Goal: Find specific page/section: Find specific page/section

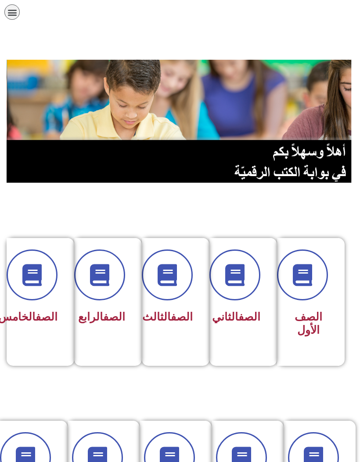
click at [32, 285] on icon at bounding box center [32, 275] width 22 height 22
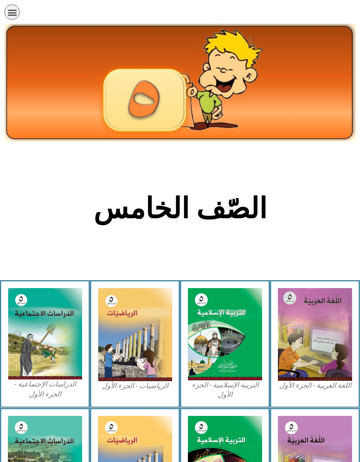
click at [339, 353] on img at bounding box center [315, 334] width 74 height 93
click at [317, 332] on img at bounding box center [315, 334] width 74 height 93
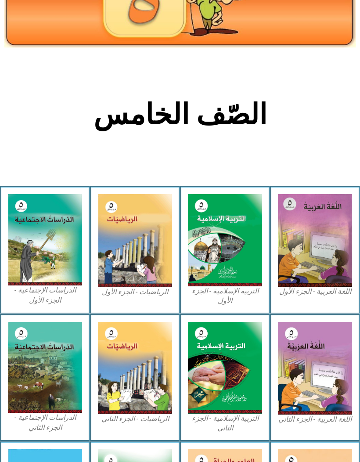
scroll to position [104, 0]
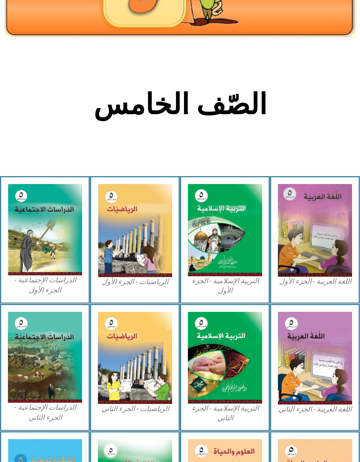
click at [324, 240] on img at bounding box center [315, 230] width 74 height 93
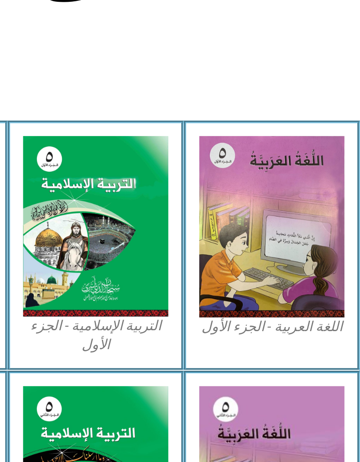
click at [278, 177] on img at bounding box center [315, 223] width 74 height 93
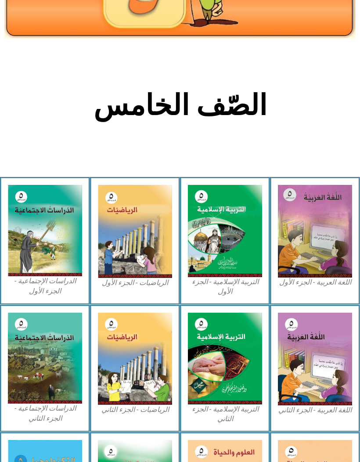
scroll to position [103, 0]
click at [312, 241] on img at bounding box center [315, 231] width 74 height 93
click at [315, 225] on img at bounding box center [315, 231] width 74 height 93
click at [331, 235] on img at bounding box center [315, 231] width 74 height 93
click at [316, 287] on figcaption "اللغة العربية - الجزء الأول​" at bounding box center [315, 283] width 74 height 10
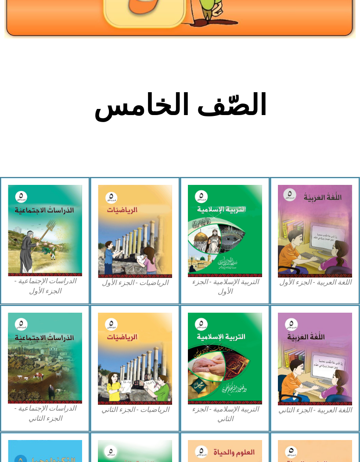
click at [323, 244] on img at bounding box center [315, 231] width 74 height 93
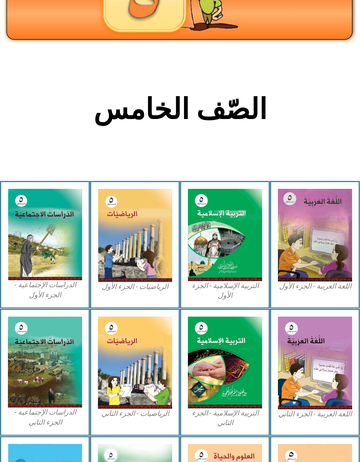
scroll to position [98, 0]
